Goal: Transaction & Acquisition: Purchase product/service

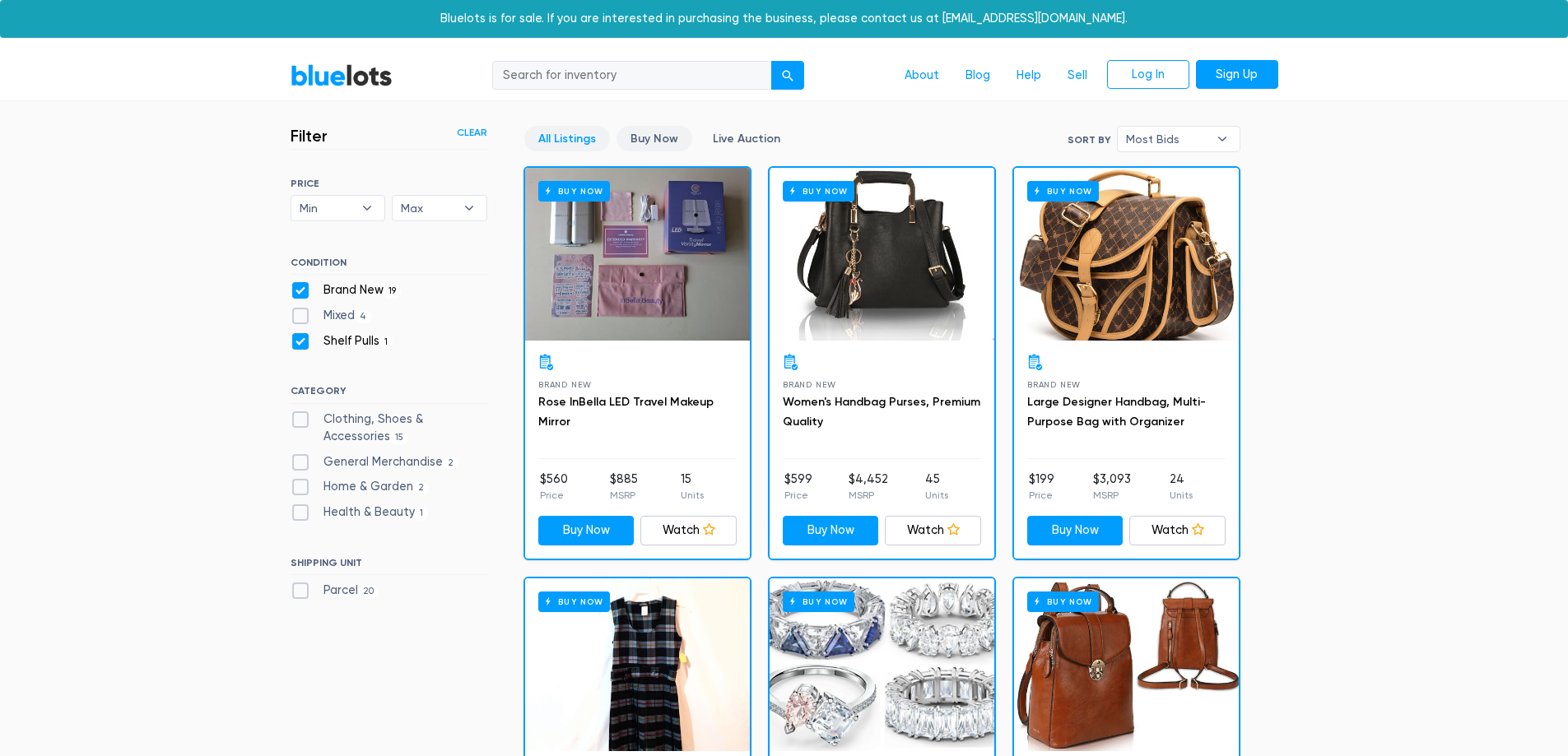
click at [666, 141] on link "Buy Now" at bounding box center [654, 139] width 76 height 25
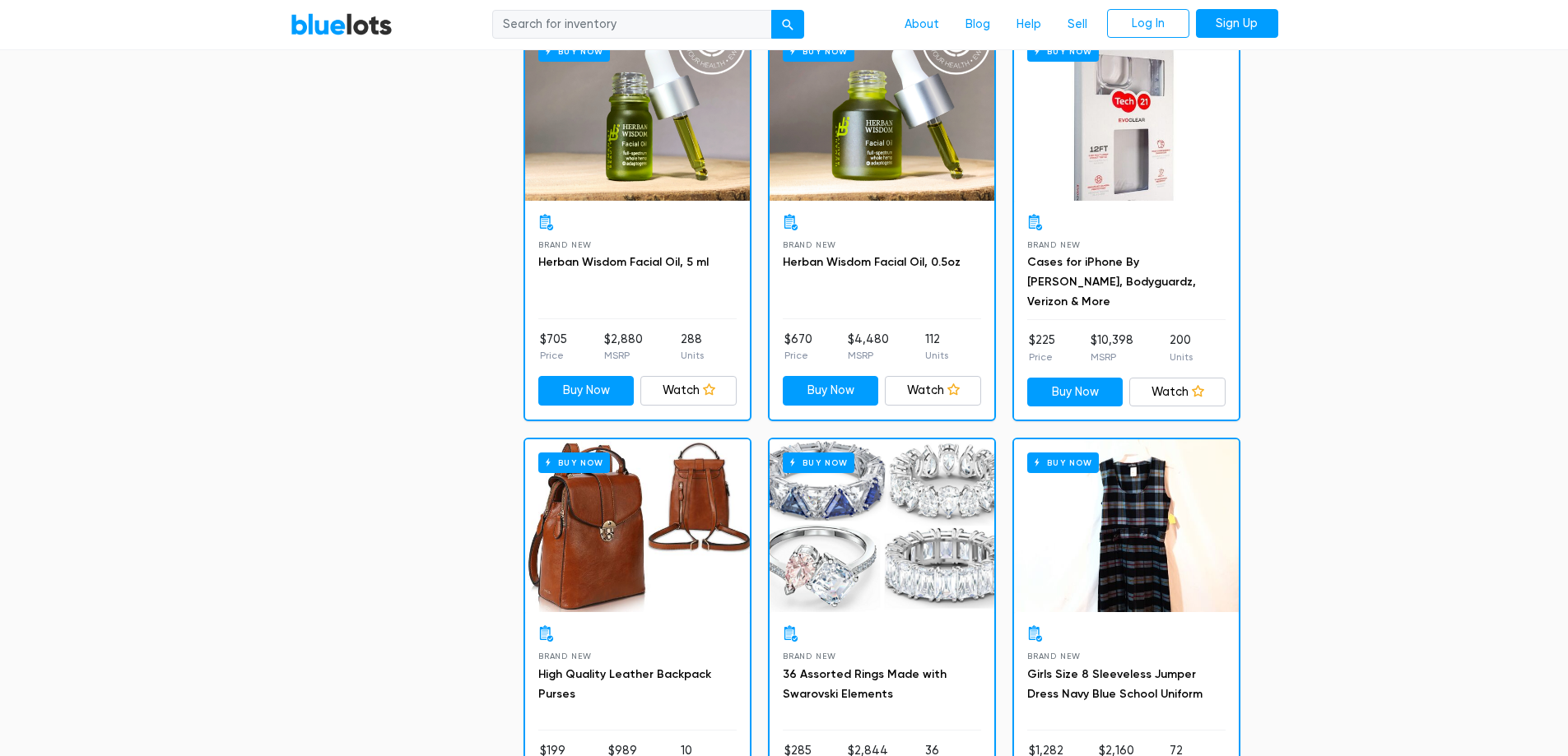
scroll to position [854, 0]
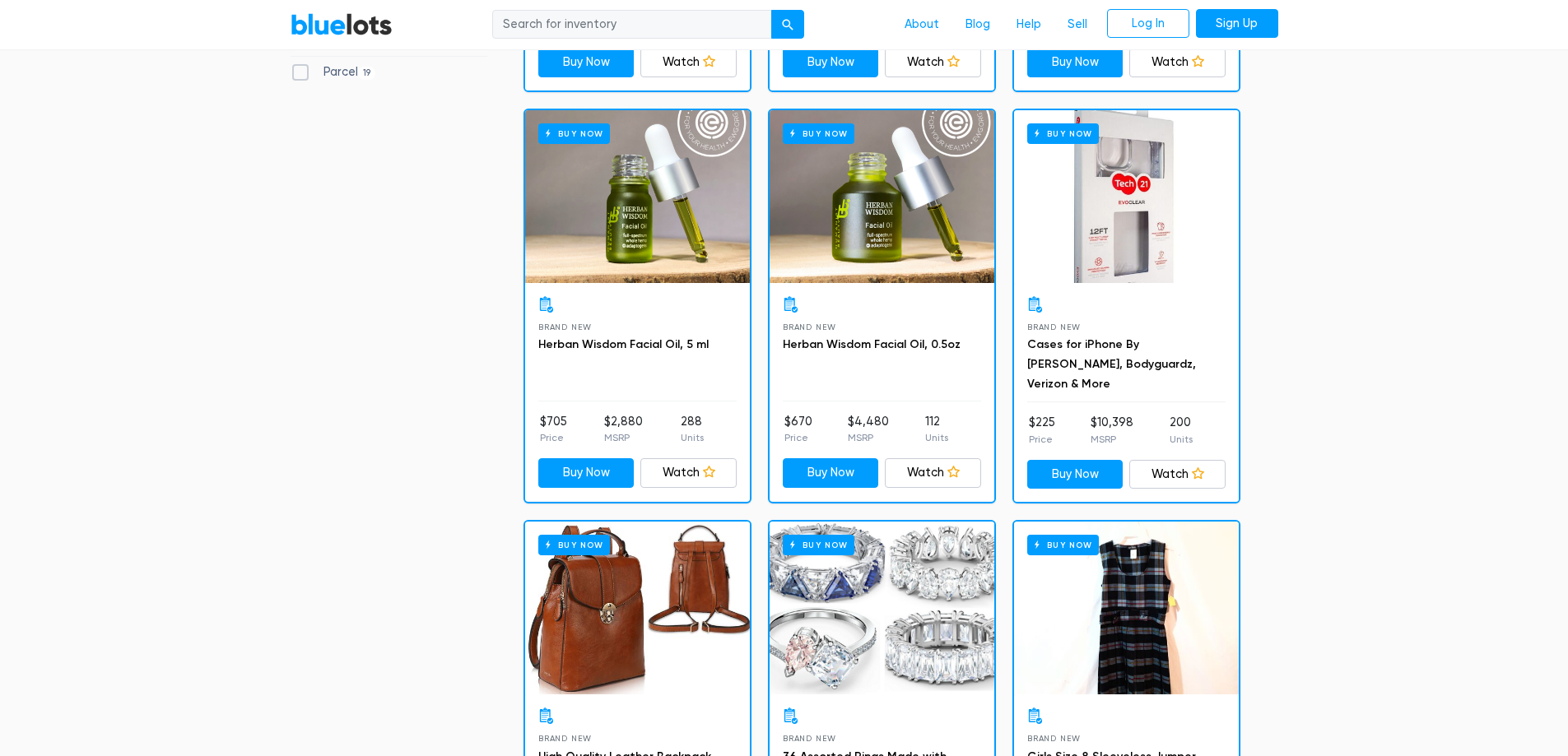
click at [1122, 239] on div "Buy Now" at bounding box center [1126, 196] width 225 height 173
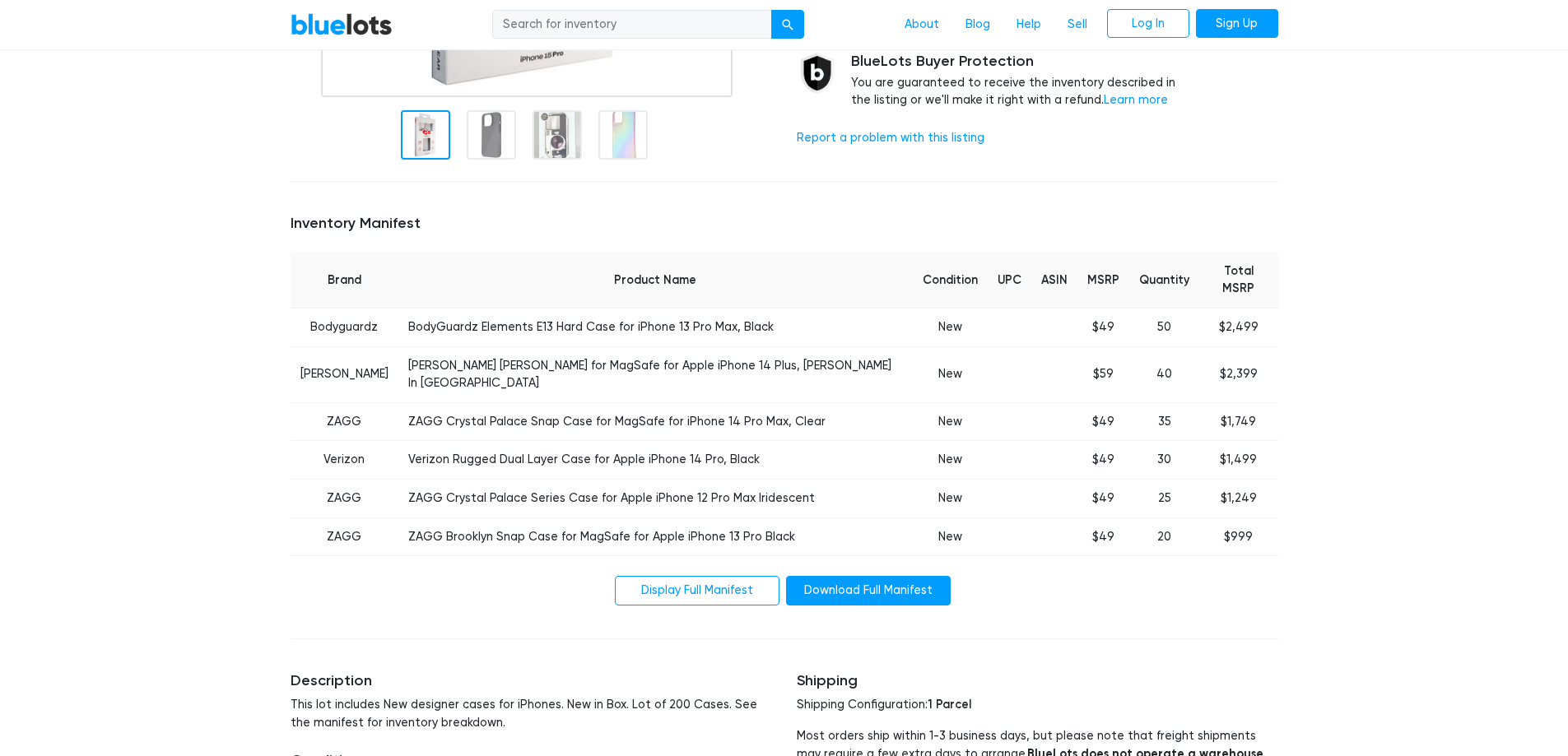
scroll to position [494, 0]
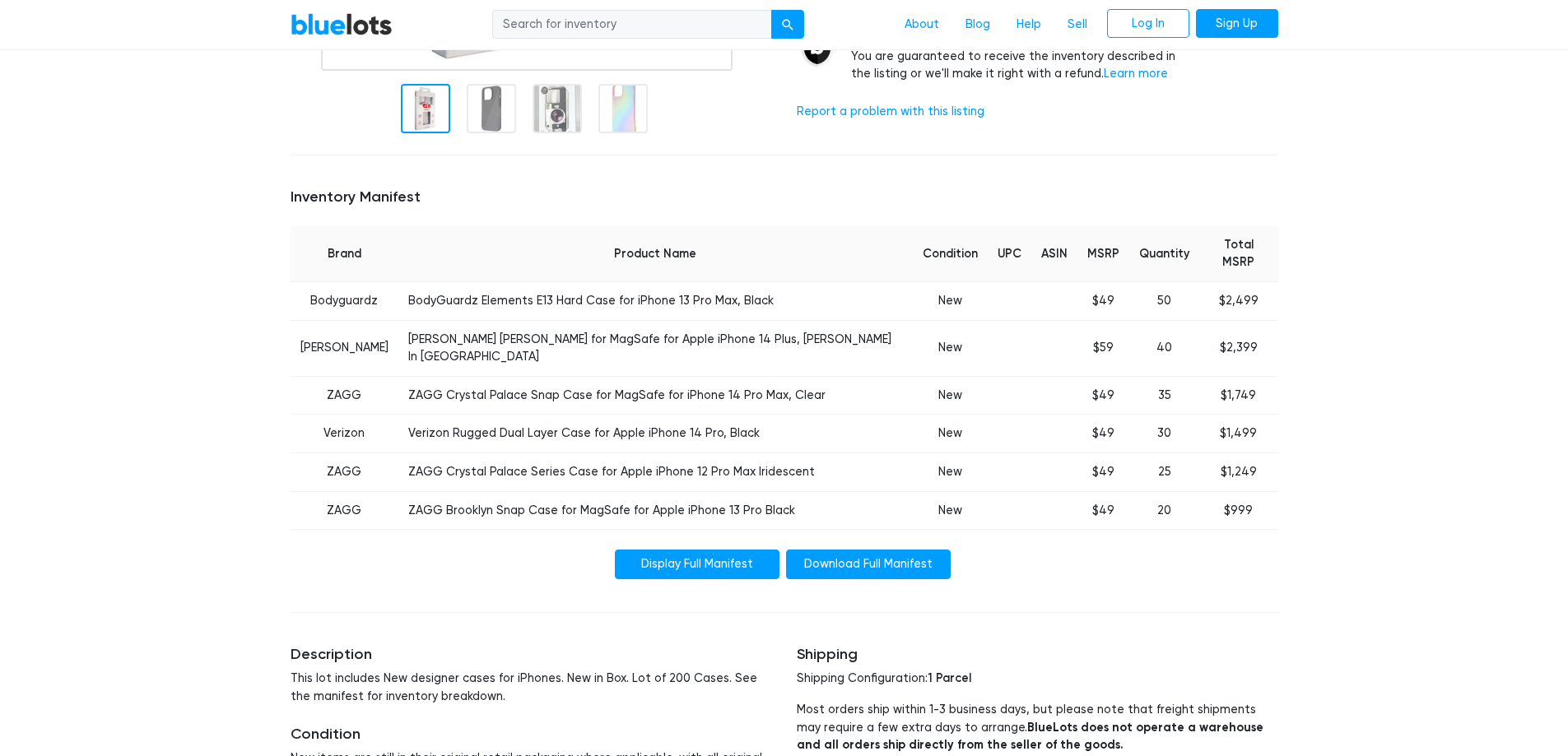
click at [693, 550] on link "Display Full Manifest" at bounding box center [697, 565] width 164 height 29
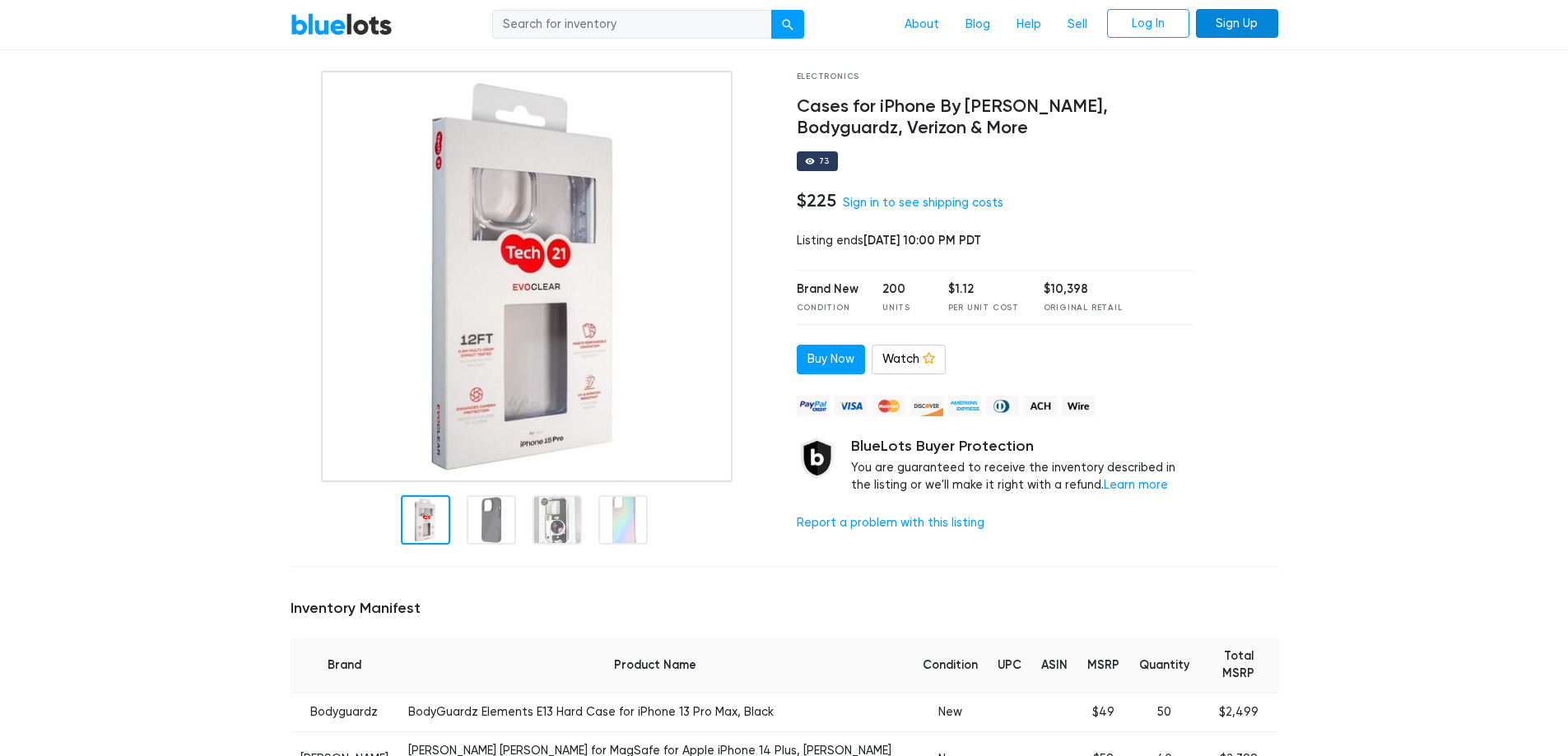
click at [1246, 32] on link "Sign Up" at bounding box center [1237, 23] width 83 height 29
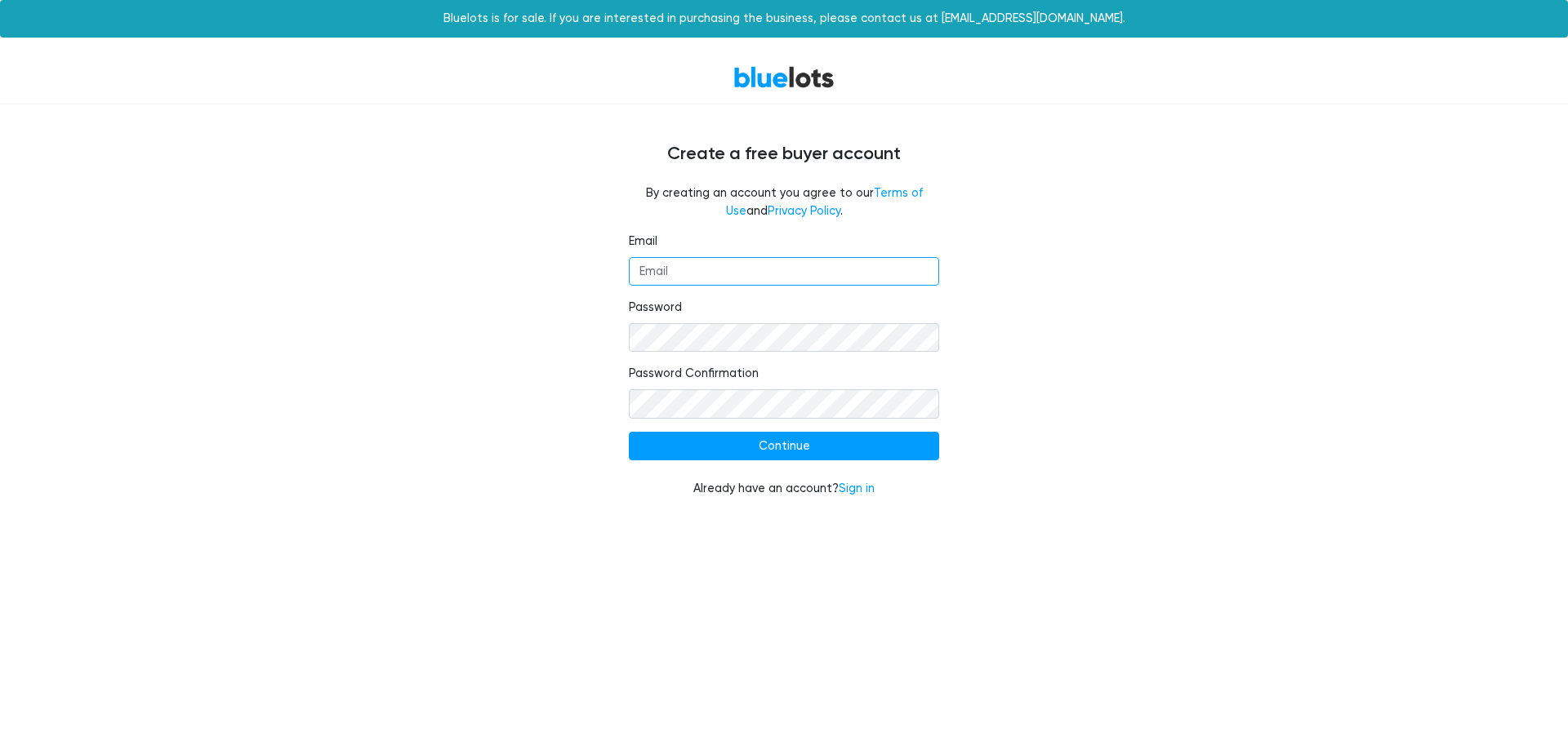
click at [675, 269] on input "Email" at bounding box center [784, 272] width 311 height 29
type input "micahj59@yahoo.com"
click at [629, 432] on input "Continue" at bounding box center [784, 446] width 311 height 29
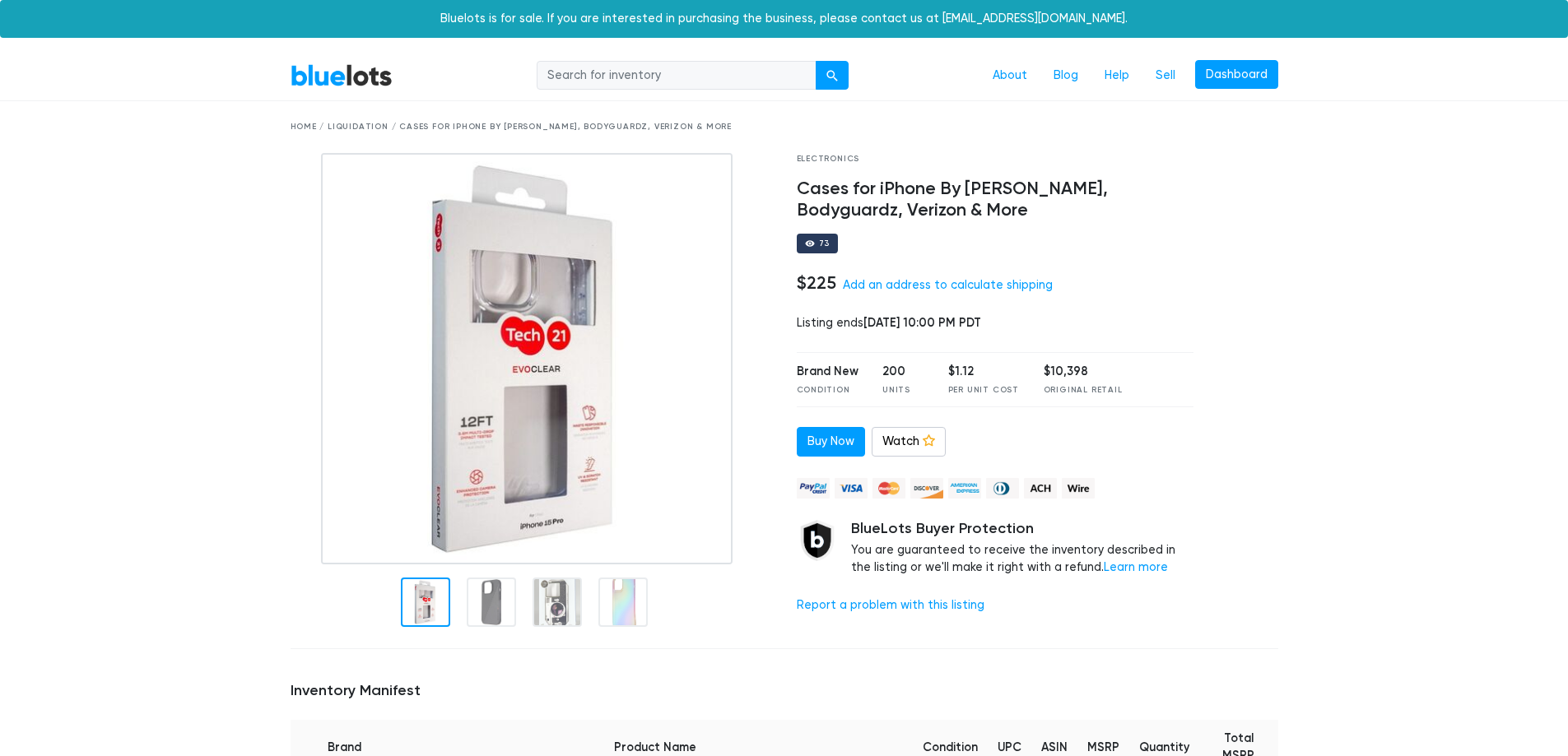
click at [1001, 483] on img at bounding box center [1003, 488] width 33 height 20
click at [887, 285] on link "Add an address to calculate shipping" at bounding box center [948, 285] width 210 height 14
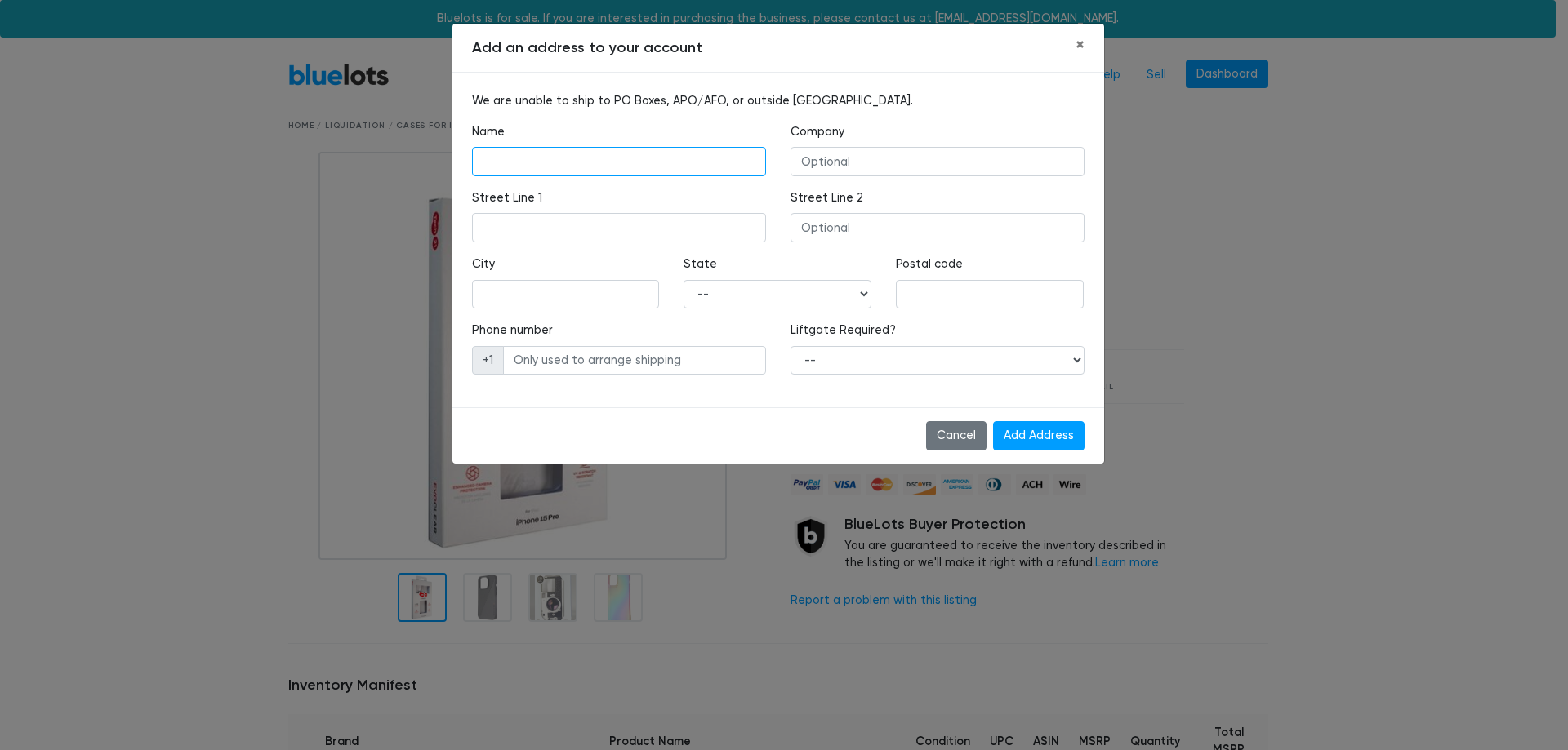
click at [691, 162] on input "text" at bounding box center [619, 161] width 294 height 29
click at [648, 223] on input "text" at bounding box center [619, 228] width 294 height 29
type input "10096 Sunset Palisades Way 102"
click at [565, 312] on div "City" at bounding box center [566, 288] width 212 height 67
click at [553, 293] on input "text" at bounding box center [566, 294] width 188 height 29
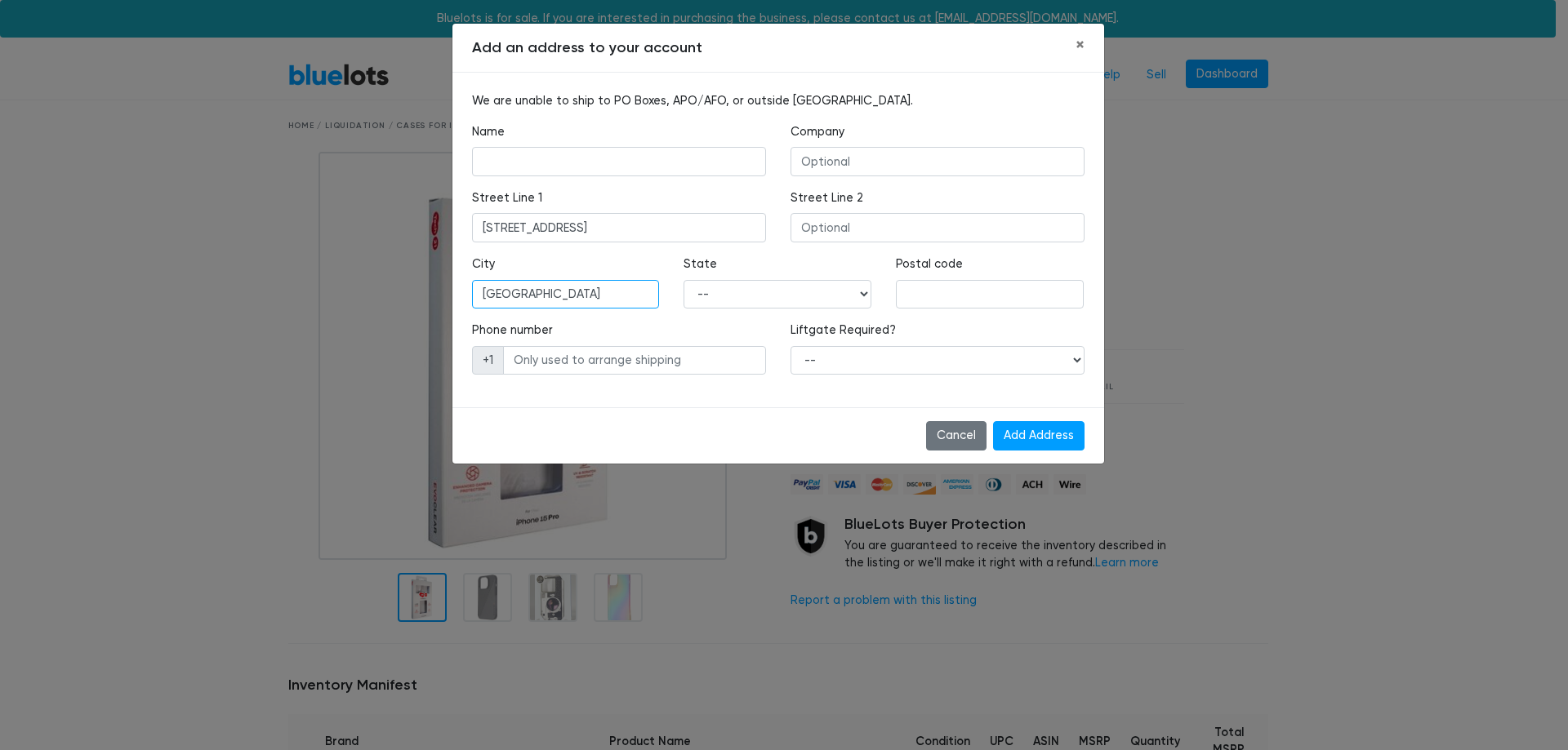
type input "Las Vegas"
click at [719, 291] on select "-- Alabama Alaska Arizona Arkansas California Colorado Connecticut Delaware Dis…" at bounding box center [777, 294] width 188 height 29
select select "NV"
click at [684, 280] on select "-- Alabama Alaska Arizona Arkansas California Colorado Connecticut Delaware Dis…" at bounding box center [777, 294] width 188 height 29
click at [922, 294] on input "text" at bounding box center [989, 294] width 188 height 29
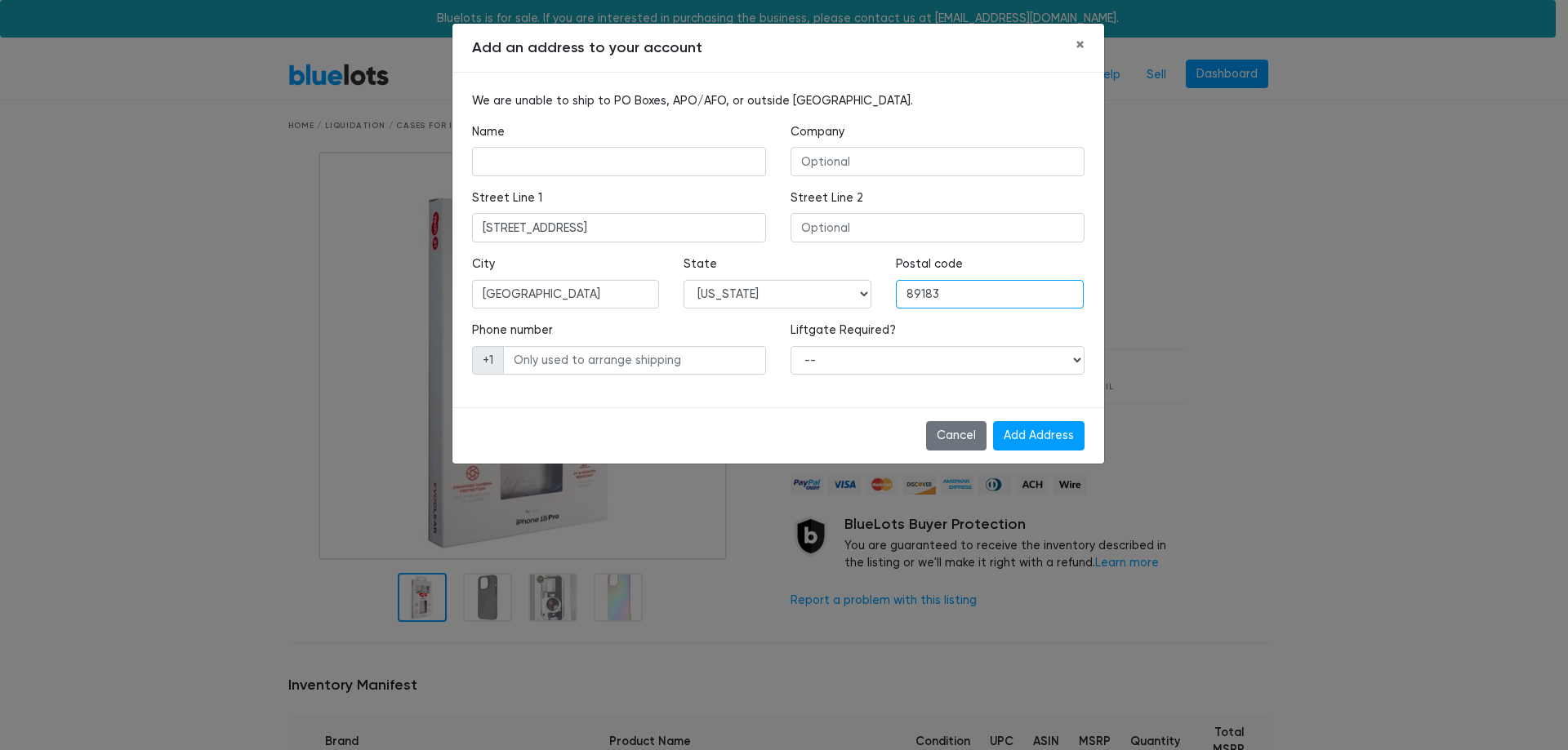
type input "89183"
click at [967, 363] on select "-- Yes No" at bounding box center [937, 361] width 294 height 29
click at [960, 354] on select "-- Yes No" at bounding box center [937, 361] width 294 height 29
click at [662, 357] on input "text" at bounding box center [635, 361] width 263 height 29
type input "7022808277"
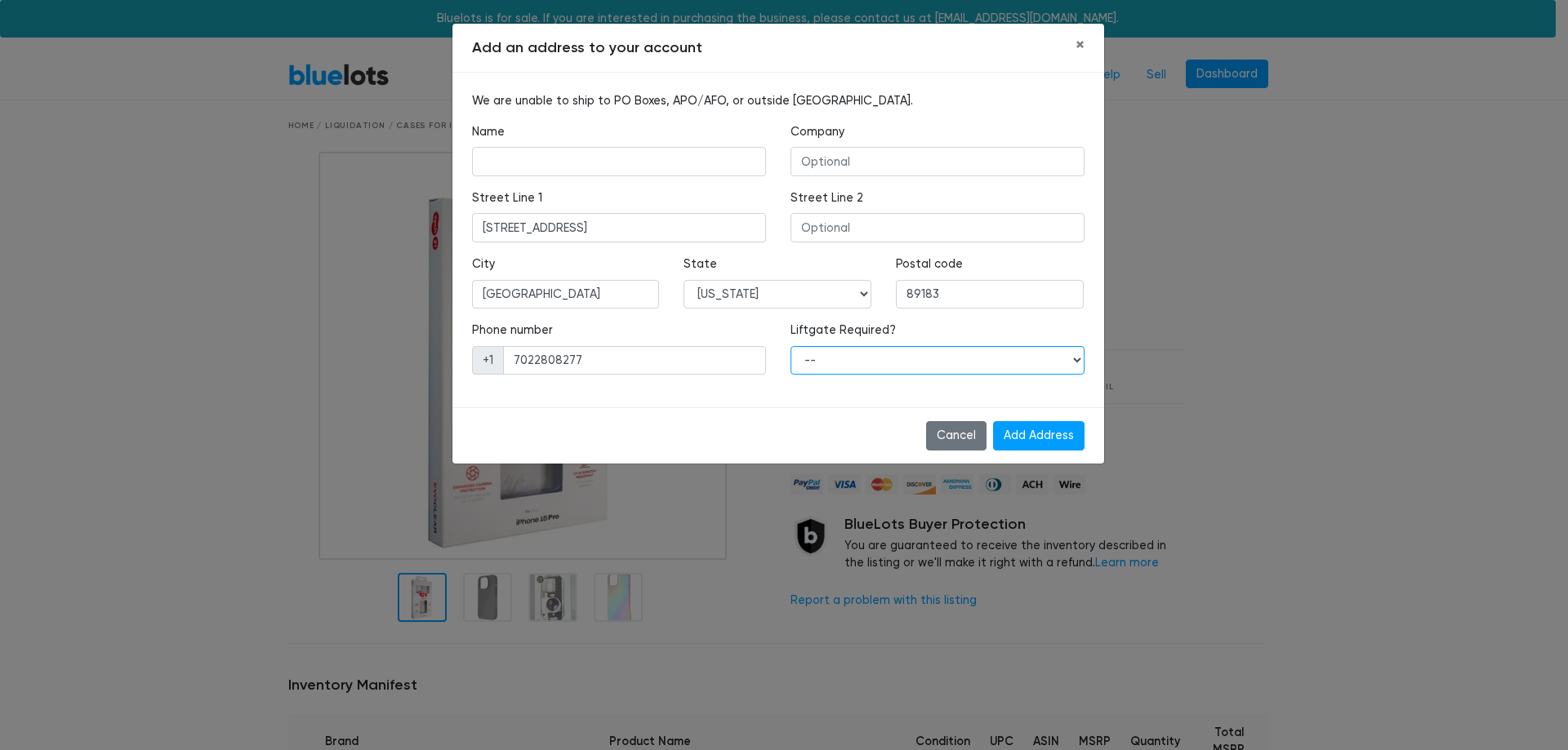
click at [839, 374] on select "-- Yes No" at bounding box center [937, 361] width 294 height 29
select select "1"
click at [791, 346] on select "-- Yes No" at bounding box center [937, 361] width 294 height 29
click at [1002, 440] on input "Add Address" at bounding box center [1039, 436] width 92 height 29
click at [617, 157] on input "text" at bounding box center [619, 161] width 294 height 29
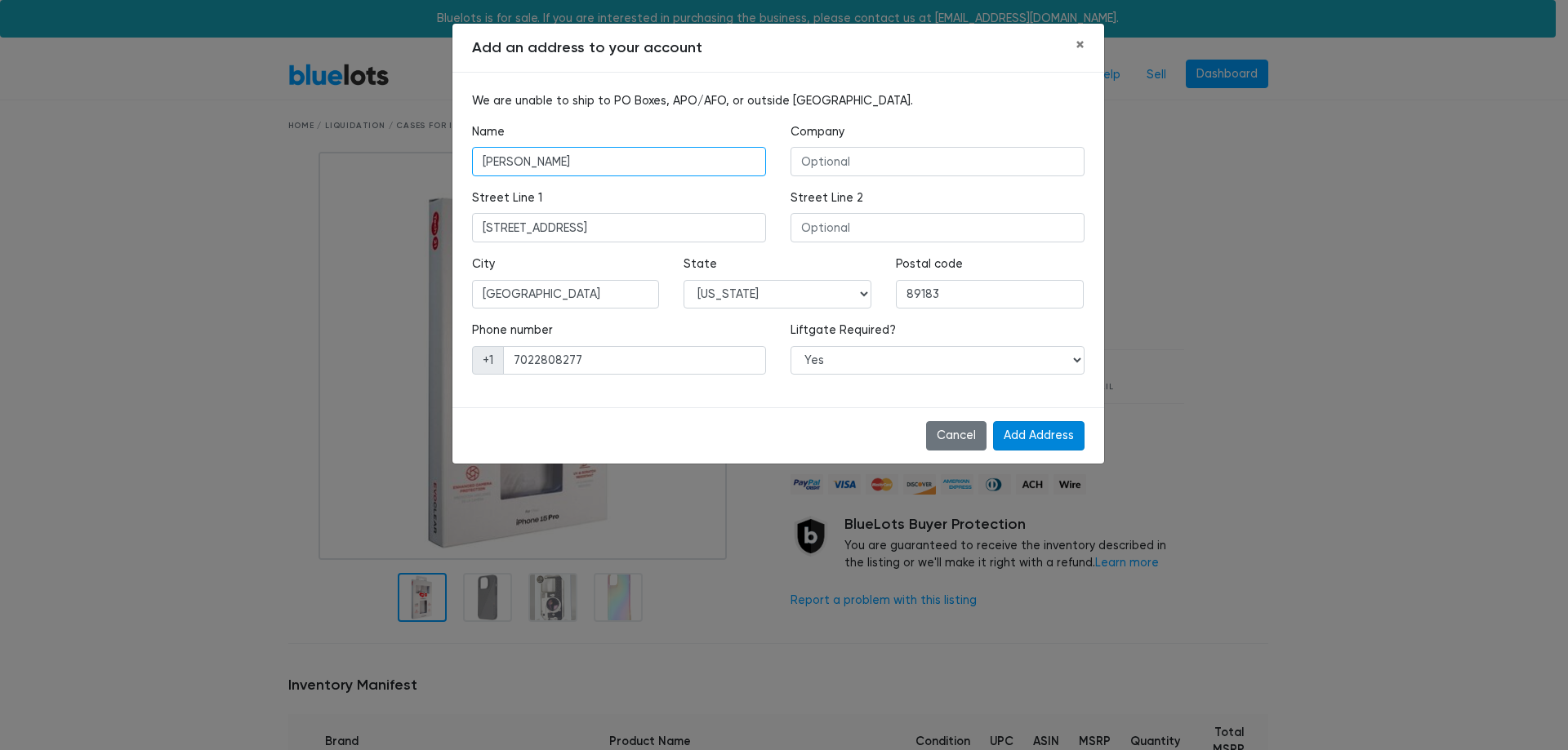
type input "Micah Walker"
click at [1033, 440] on input "Add Address" at bounding box center [1039, 436] width 92 height 29
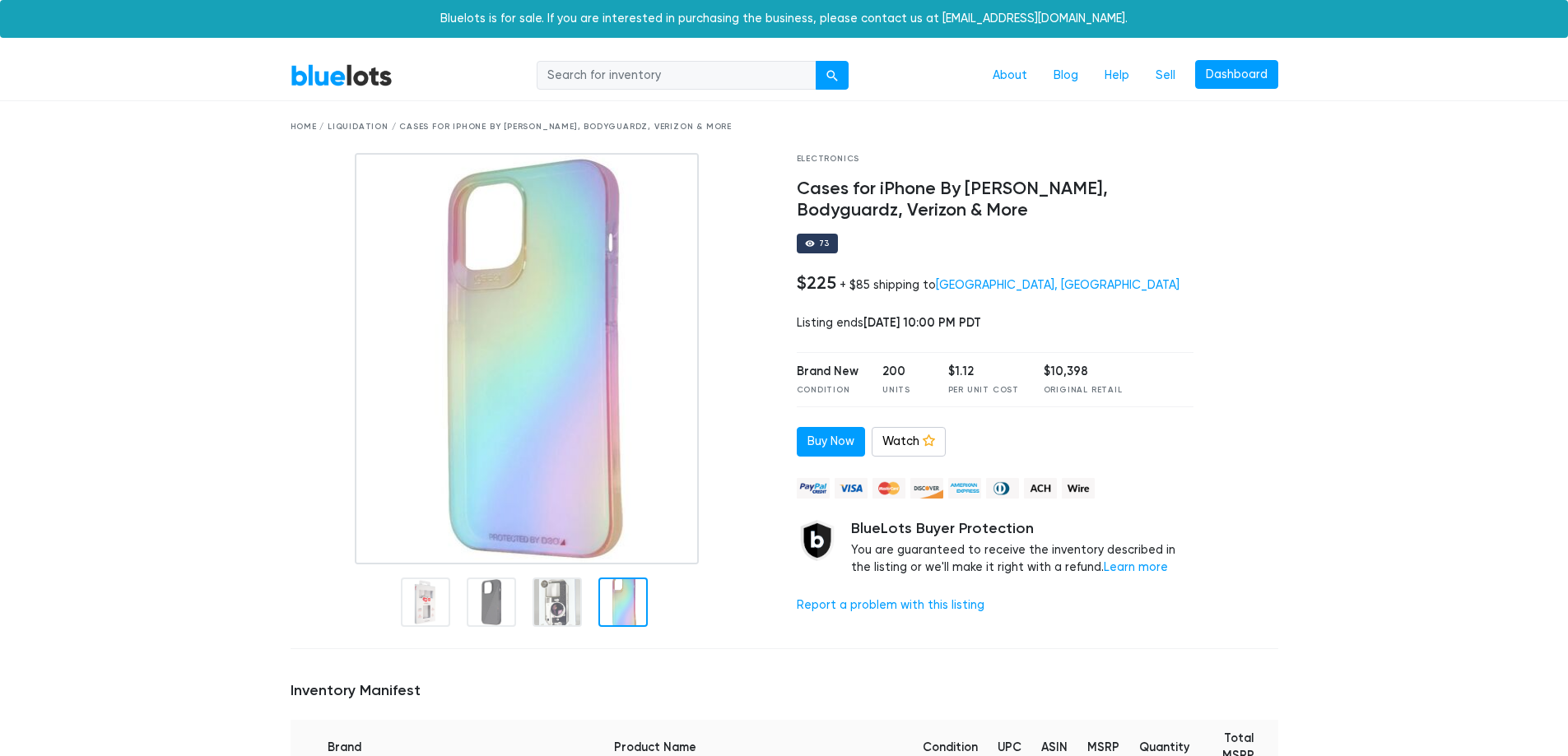
click at [810, 244] on div at bounding box center [810, 244] width 10 height 10
click at [1261, 77] on link "Dashboard" at bounding box center [1237, 75] width 84 height 29
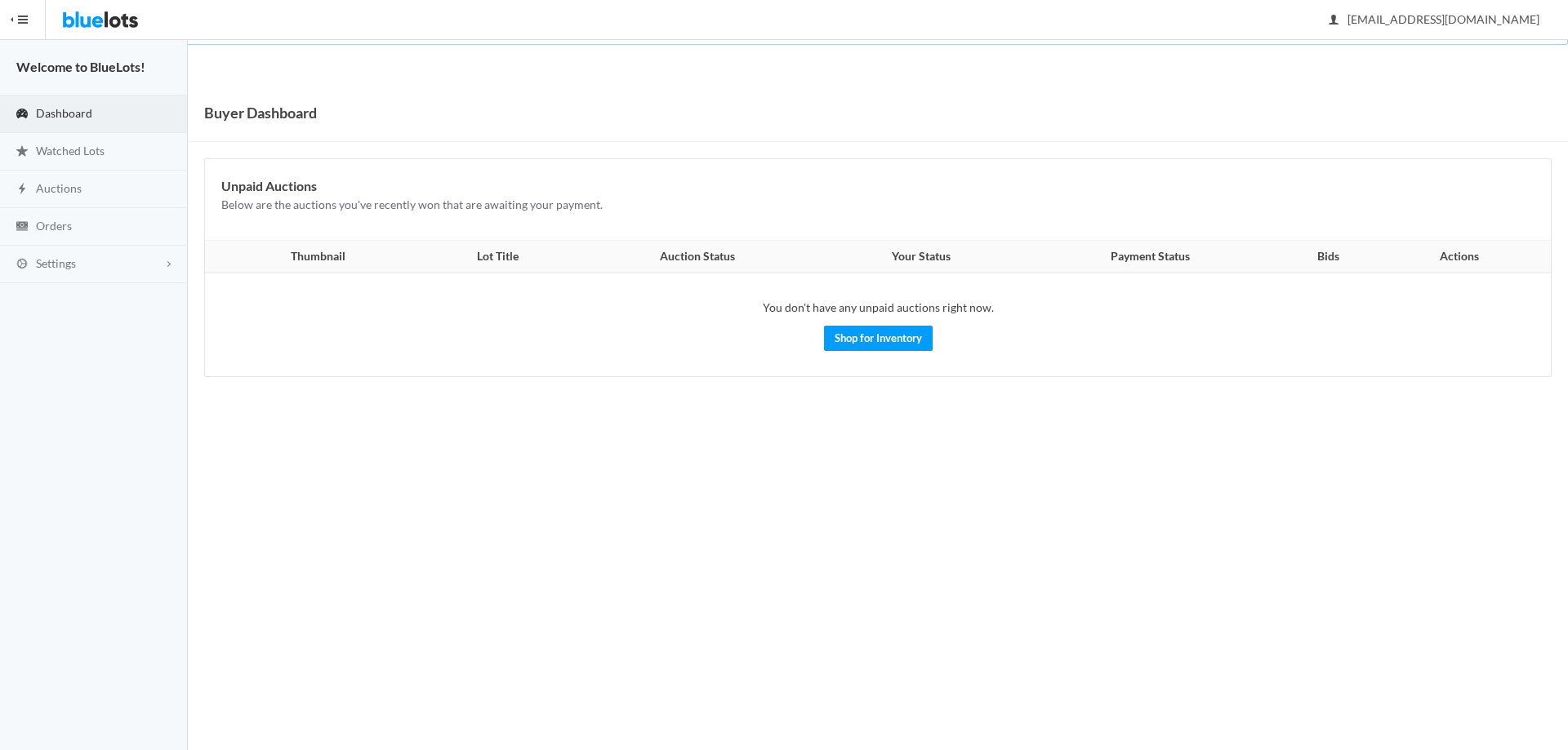
click at [69, 23] on img at bounding box center [100, 19] width 77 height 40
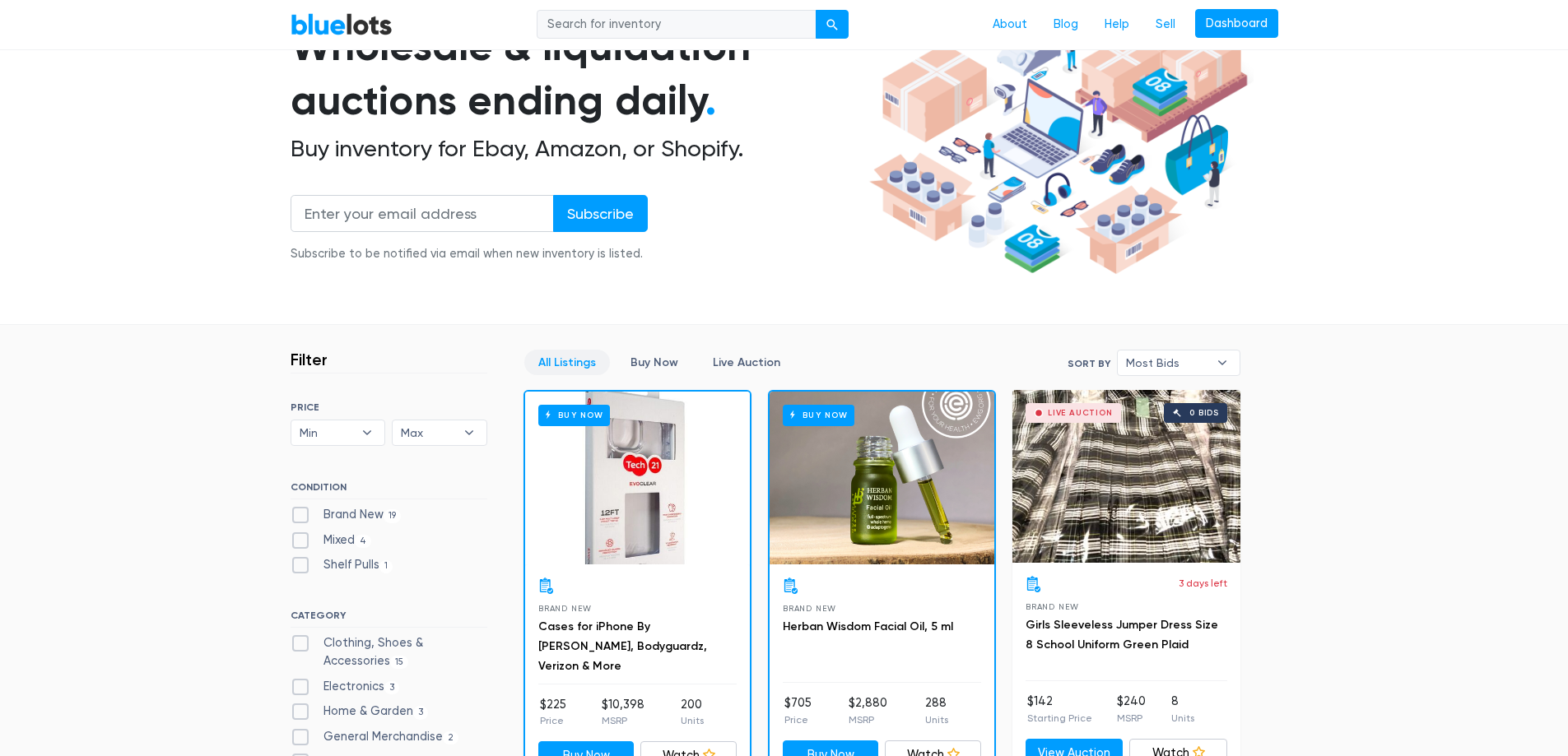
scroll to position [164, 0]
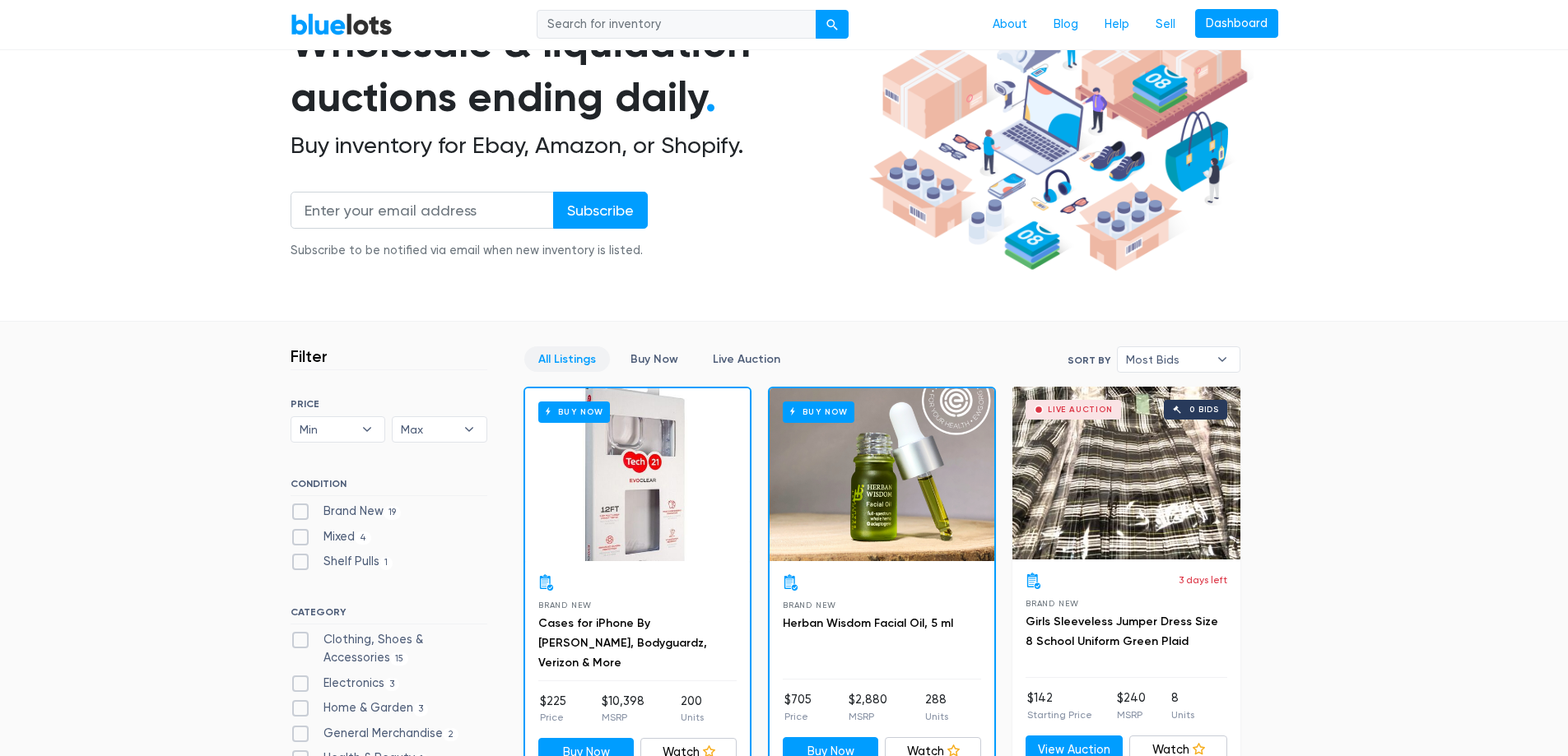
click at [301, 510] on label "Brand New 19" at bounding box center [346, 511] width 111 height 18
click at [301, 510] on New"] "Brand New 19" at bounding box center [296, 507] width 11 height 11
checkbox New"] "true"
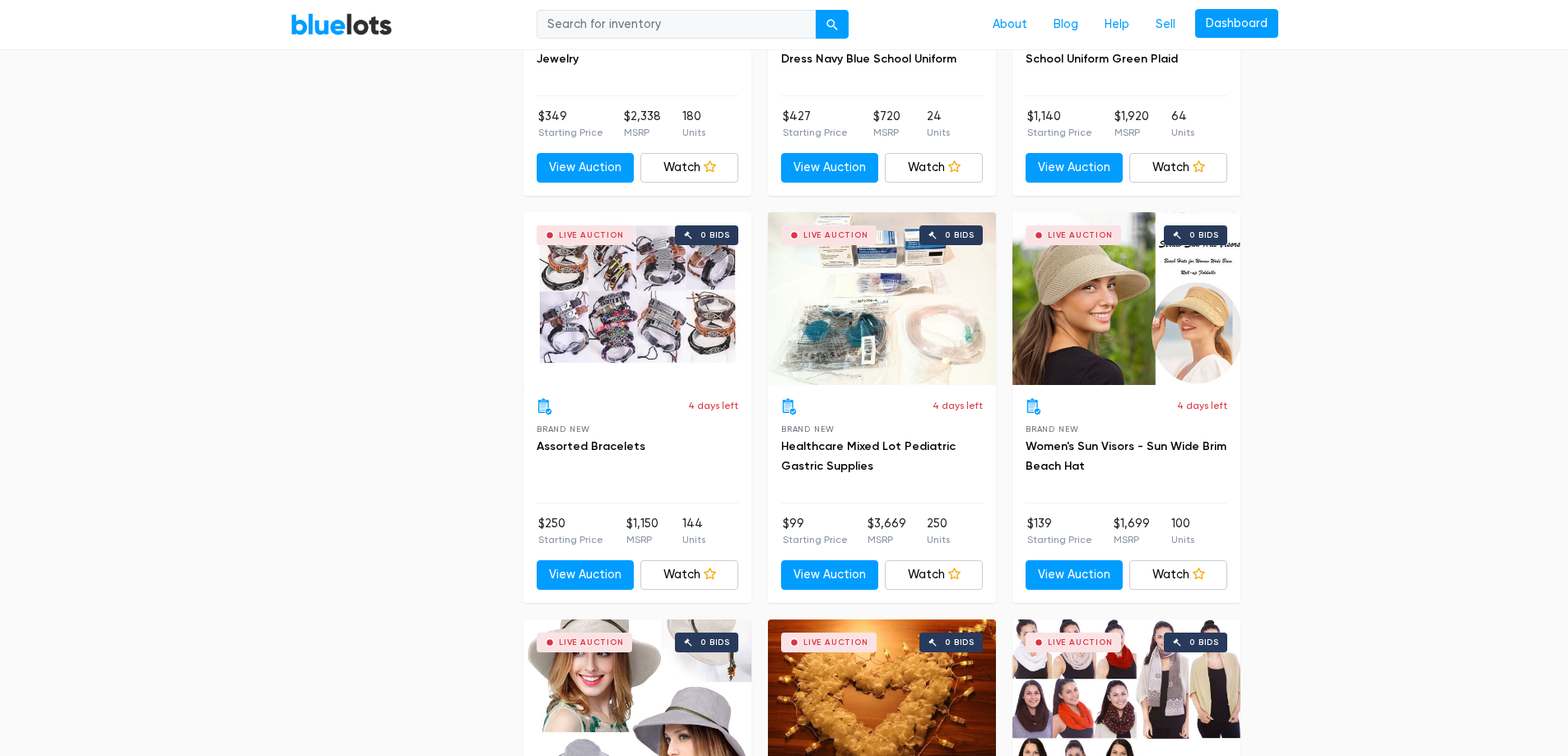
scroll to position [2418, 0]
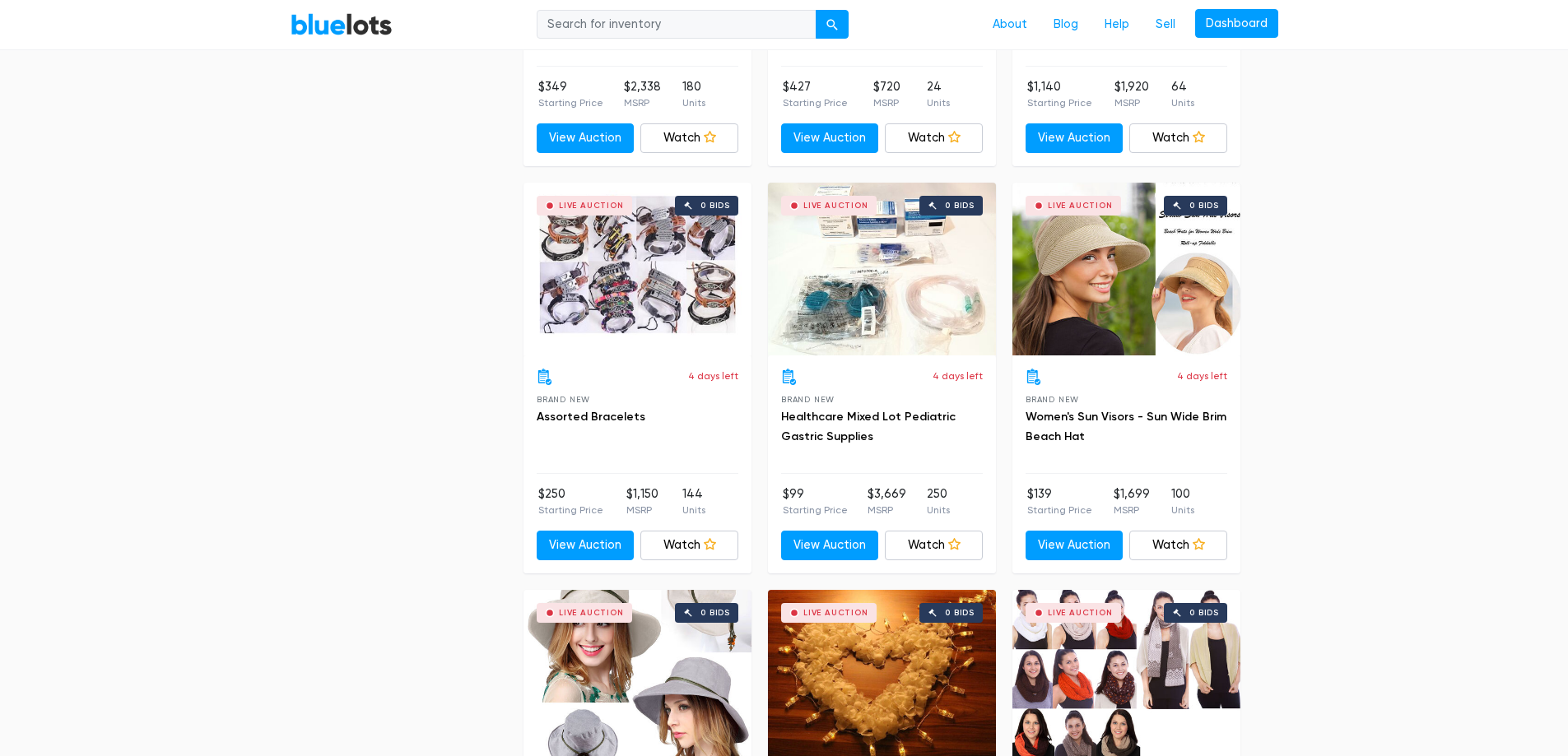
click at [681, 298] on div "Live Auction 0 bids" at bounding box center [638, 269] width 228 height 173
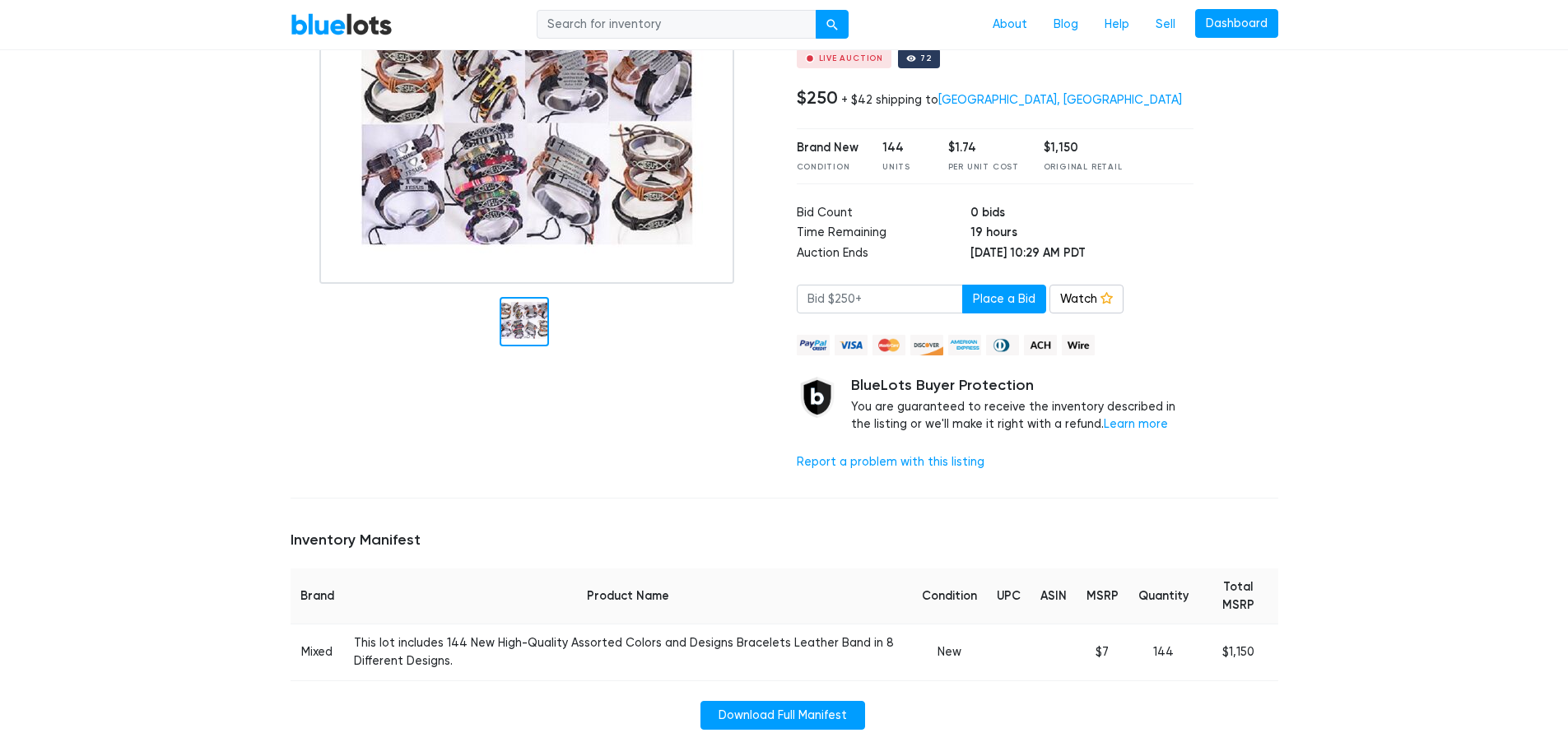
scroll to position [247, 0]
